Goal: Find specific page/section: Find specific page/section

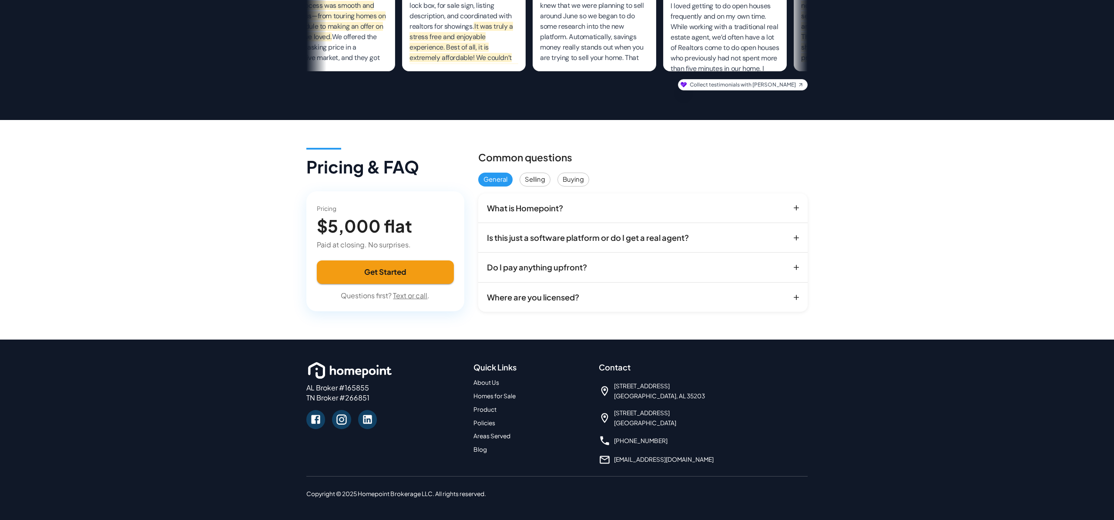
scroll to position [1055, 0]
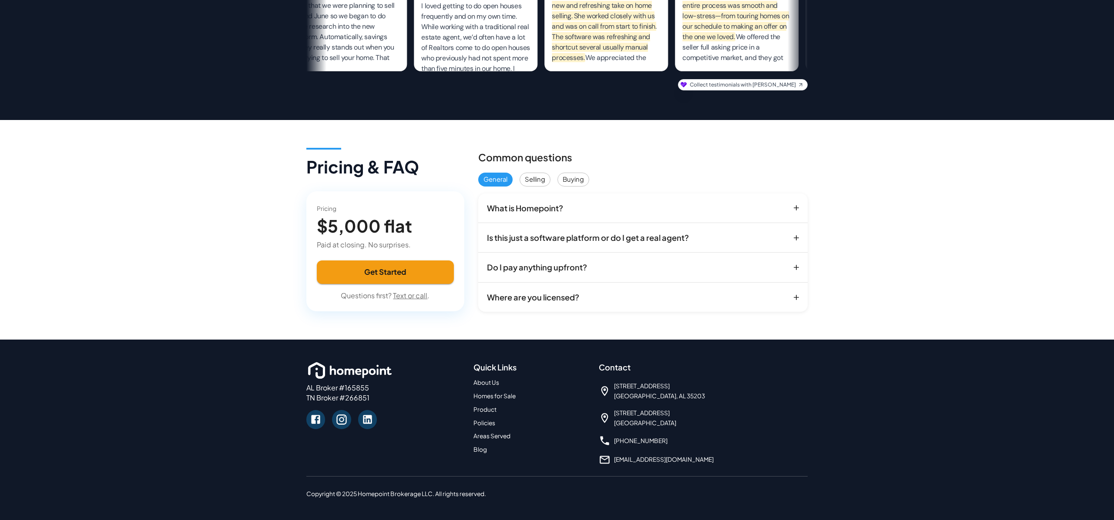
click at [487, 379] on link "About Us" at bounding box center [486, 382] width 26 height 7
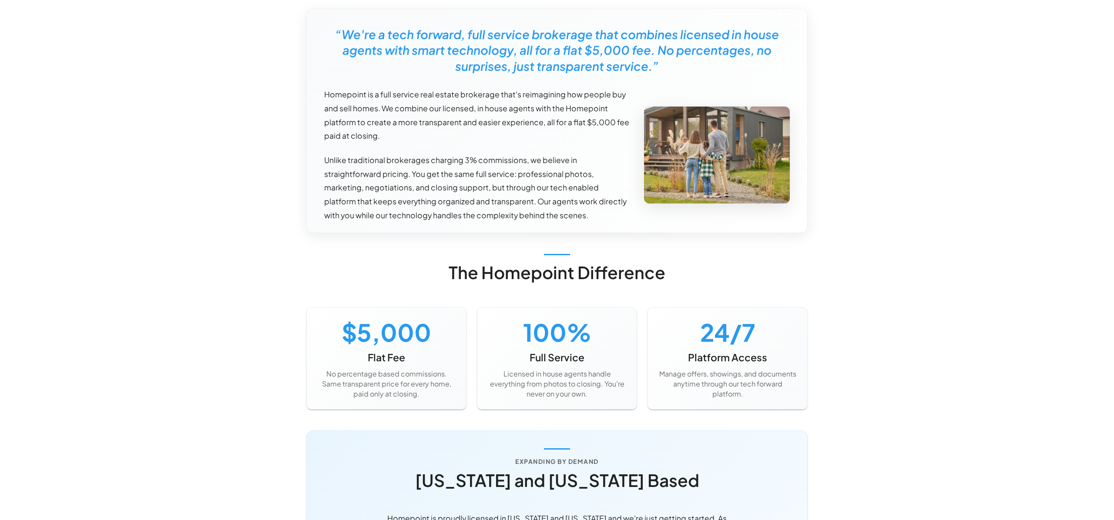
scroll to position [428, 0]
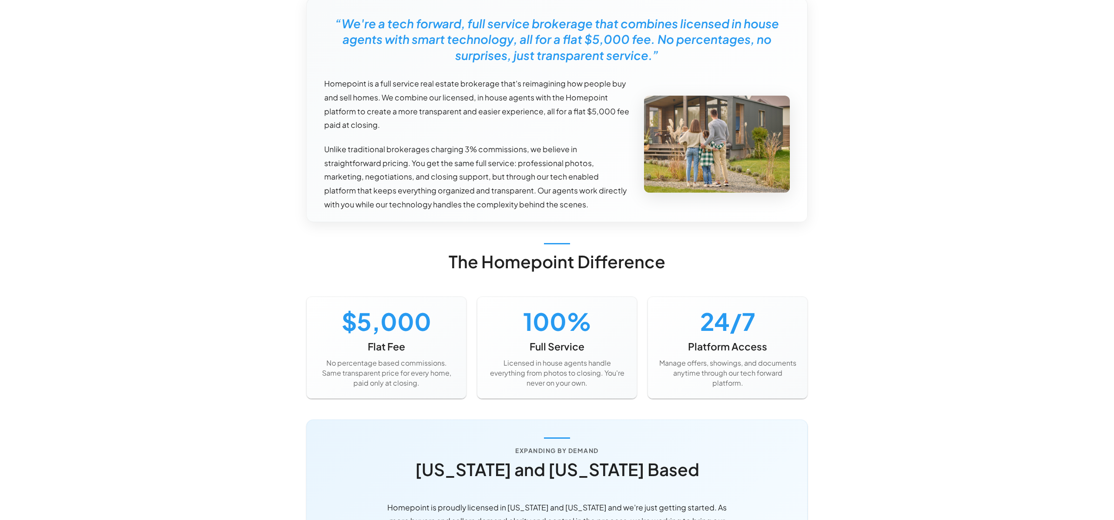
click at [123, 171] on div "Browse Homes About Us How it Works Academy Homepoint Homes Log In Leadership Te…" at bounding box center [557, 285] width 1114 height 1427
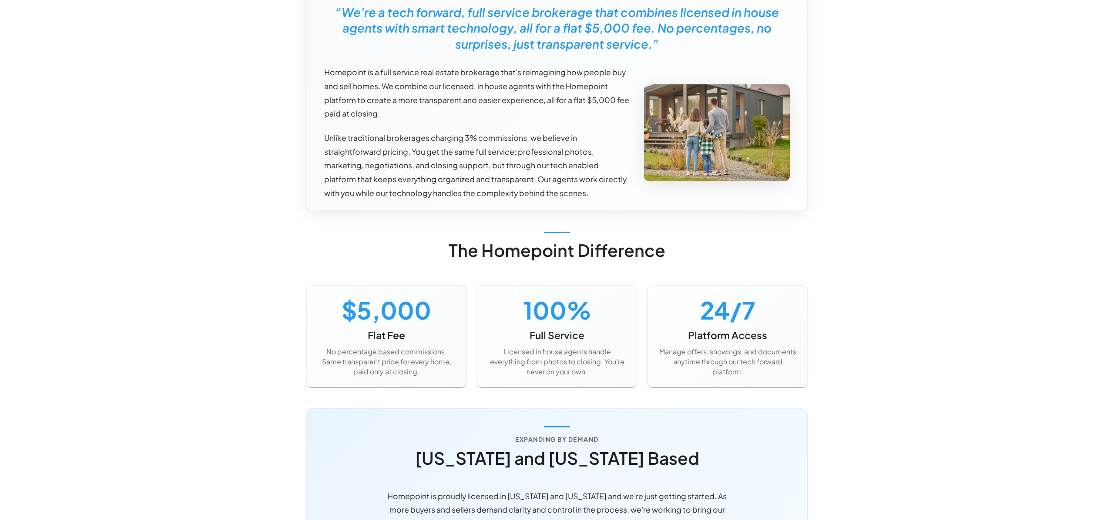
scroll to position [439, 0]
click at [890, 126] on div "Browse Homes About Us How it Works Academy Homepoint Homes Log In Leadership Te…" at bounding box center [557, 274] width 1114 height 1427
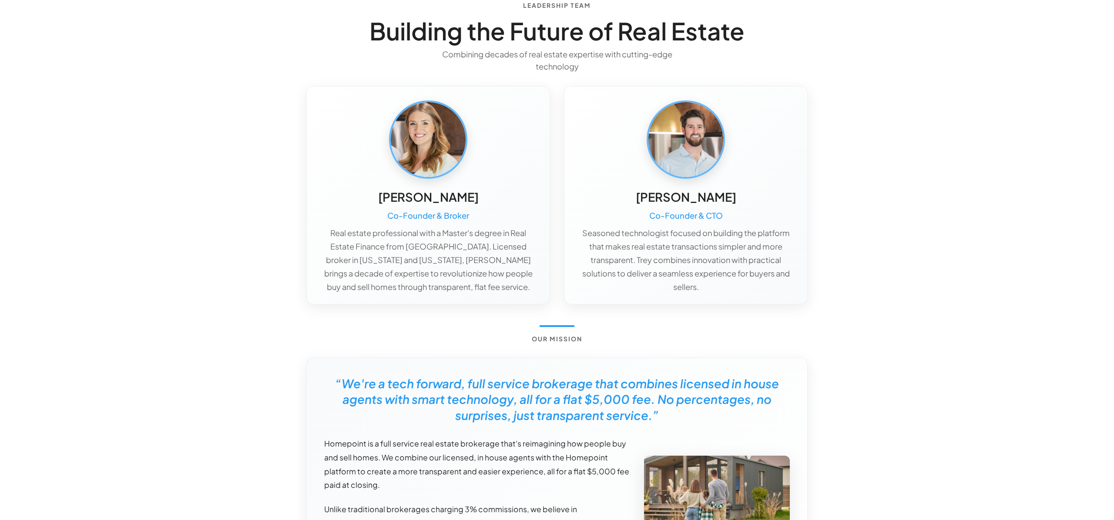
scroll to position [67, 0]
drag, startPoint x: 745, startPoint y: 209, endPoint x: 637, endPoint y: 205, distance: 107.9
click at [637, 205] on div "[PERSON_NAME] Co-Founder & CTO Seasoned technologist focused on building the pl…" at bounding box center [685, 243] width 215 height 104
drag, startPoint x: 640, startPoint y: 204, endPoint x: 741, endPoint y: 212, distance: 101.3
click at [741, 212] on div "[PERSON_NAME] Co-Founder & CTO Seasoned technologist focused on building the pl…" at bounding box center [685, 243] width 215 height 104
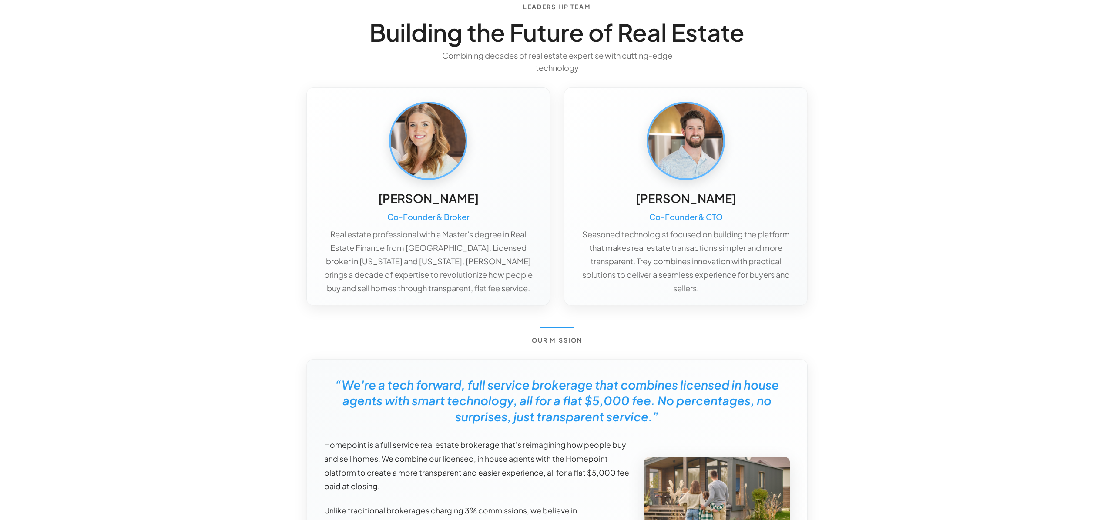
click at [686, 207] on h5 "[PERSON_NAME]" at bounding box center [686, 199] width 100 height 16
